Goal: Task Accomplishment & Management: Complete application form

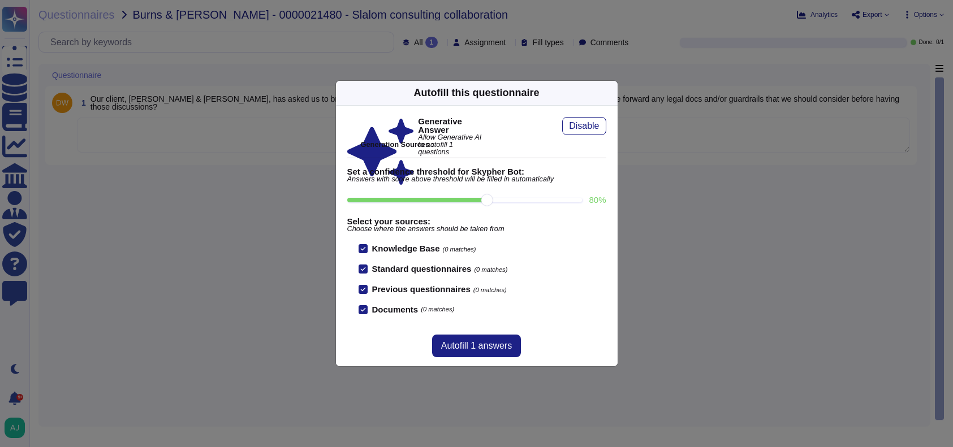
click at [244, 45] on div "Autofill this questionnaire Generative Answer Allow Generative AI to autofill 1…" at bounding box center [476, 223] width 953 height 447
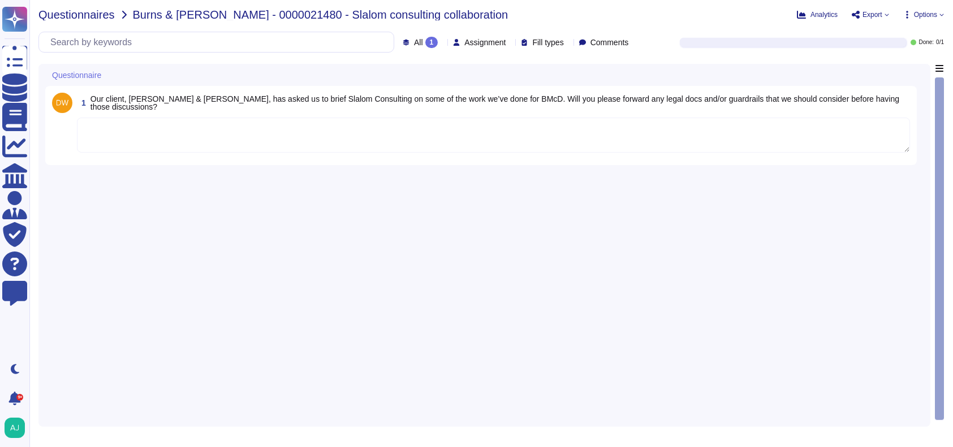
click at [76, 19] on span "Questionnaires" at bounding box center [76, 14] width 76 height 11
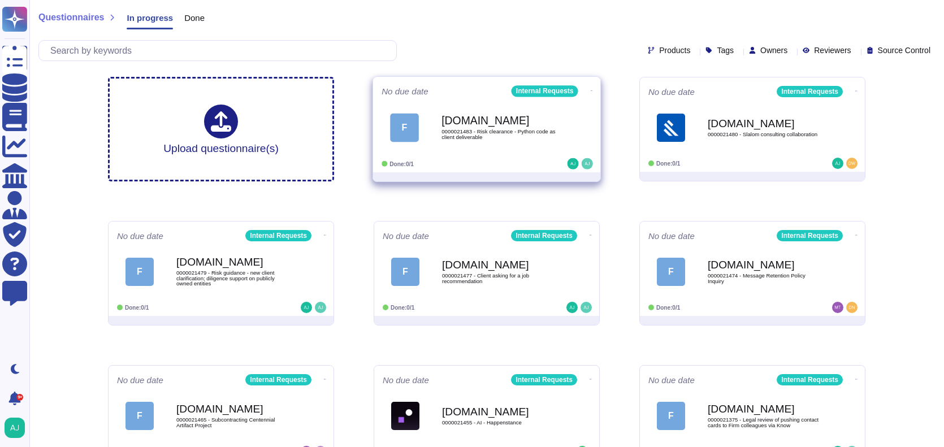
click at [493, 149] on div "[DOMAIN_NAME] 0000021483 - Risk clearance - Python code as client deliverable" at bounding box center [499, 128] width 114 height 46
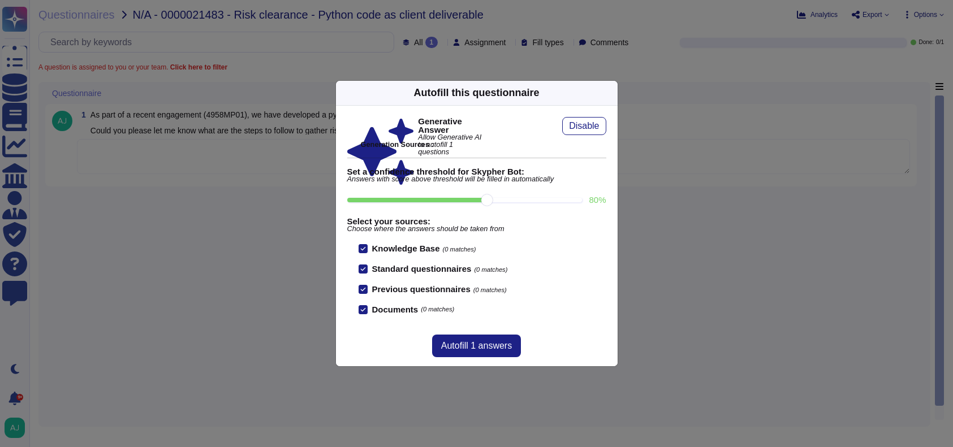
click at [178, 271] on div "Autofill this questionnaire Generative Answer Allow Generative AI to autofill 1…" at bounding box center [476, 223] width 953 height 447
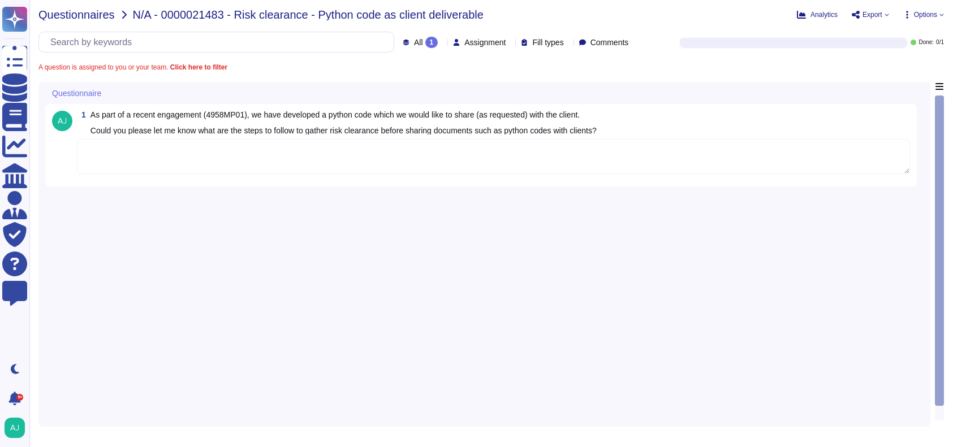
click at [69, 16] on span "Questionnaires" at bounding box center [76, 14] width 76 height 11
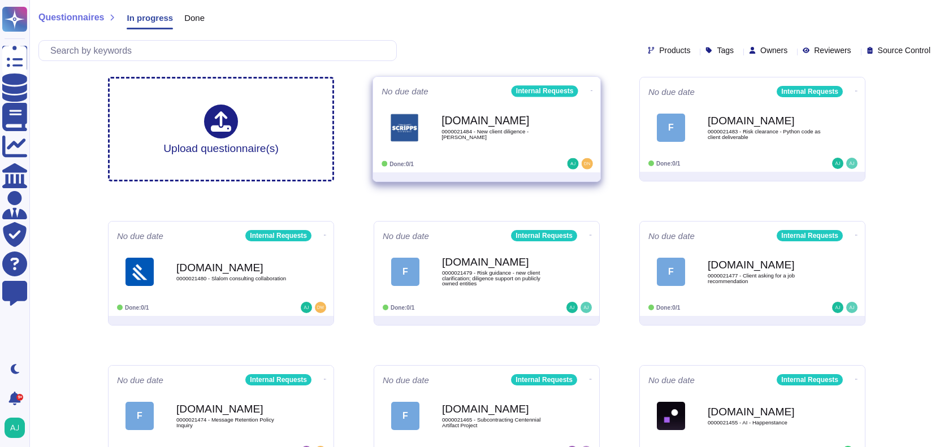
click at [505, 152] on div "[DOMAIN_NAME] 0000021484 - New client diligence - [PERSON_NAME]" at bounding box center [487, 127] width 210 height 57
